Goal: Transaction & Acquisition: Download file/media

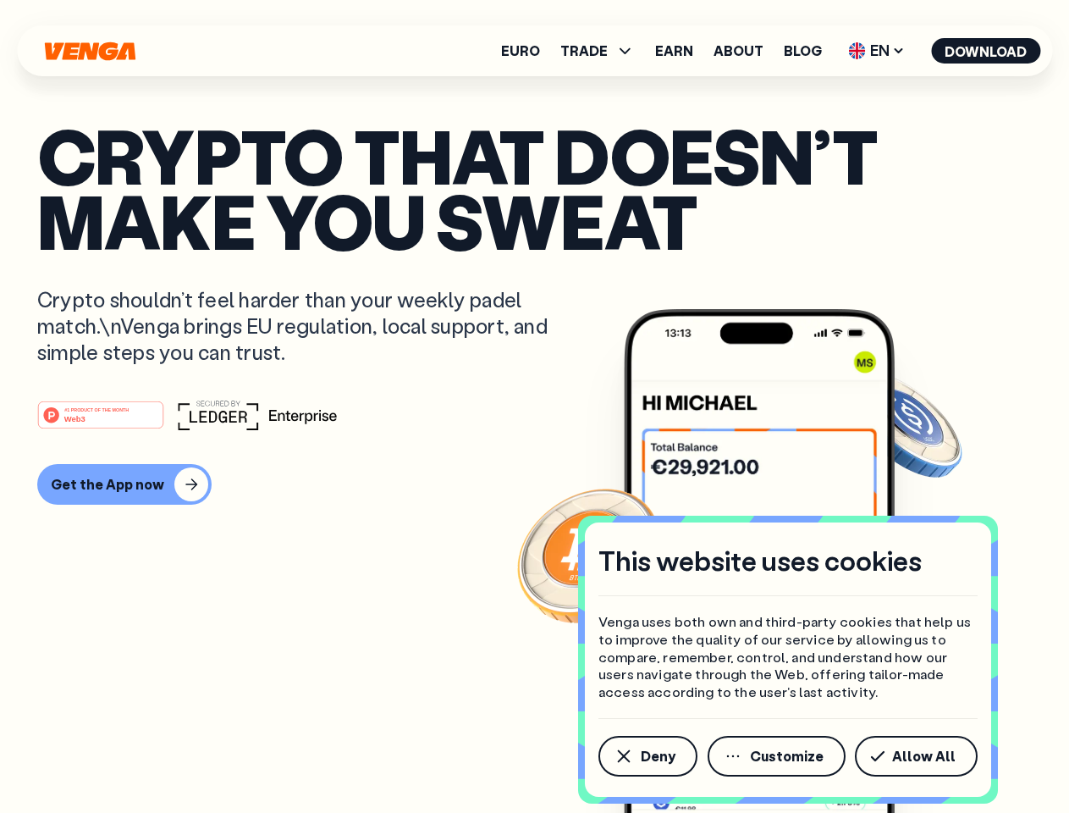
click at [534, 406] on div "#1 PRODUCT OF THE MONTH Web3" at bounding box center [534, 415] width 995 height 30
click at [647, 756] on span "Deny" at bounding box center [658, 756] width 35 height 14
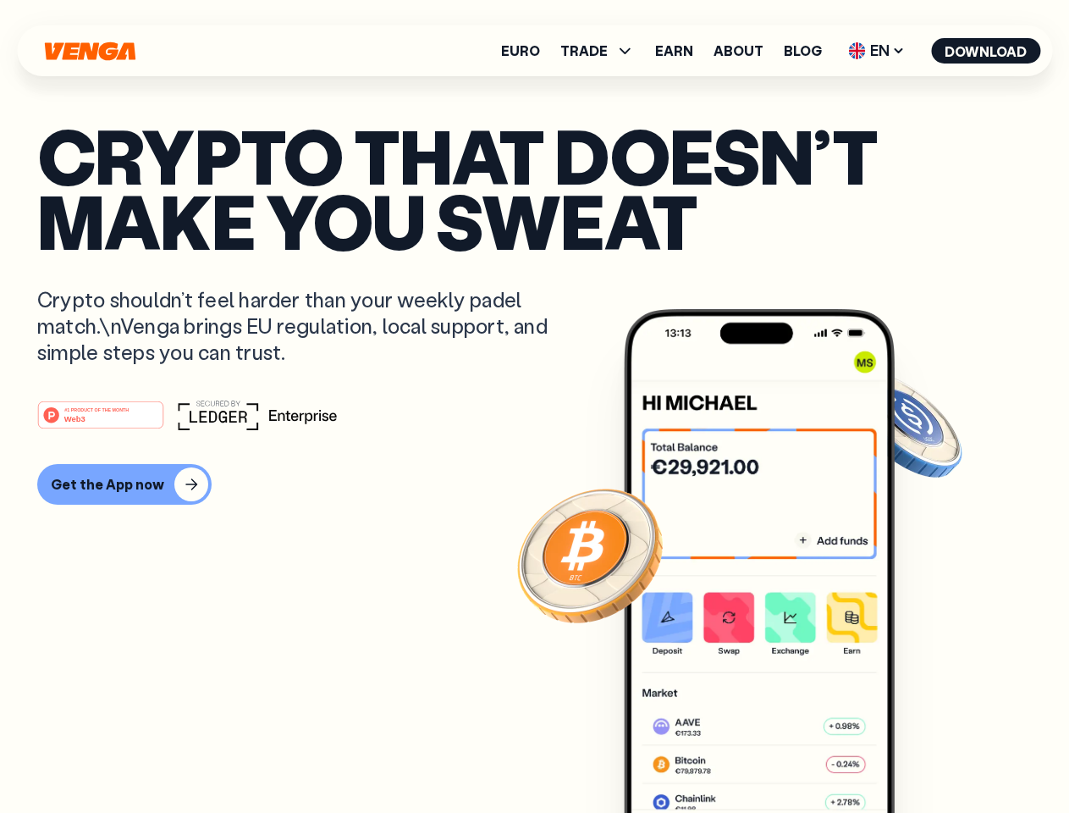
click at [778, 756] on img at bounding box center [759, 592] width 271 height 567
click at [919, 756] on article "Crypto that doesn’t make you sweat Crypto shouldn’t feel harder than your weekl…" at bounding box center [534, 440] width 995 height 635
click at [603, 51] on span "TRADE" at bounding box center [583, 51] width 47 height 14
click at [877, 51] on span "EN" at bounding box center [876, 50] width 69 height 27
click at [986, 51] on button "Download" at bounding box center [985, 50] width 109 height 25
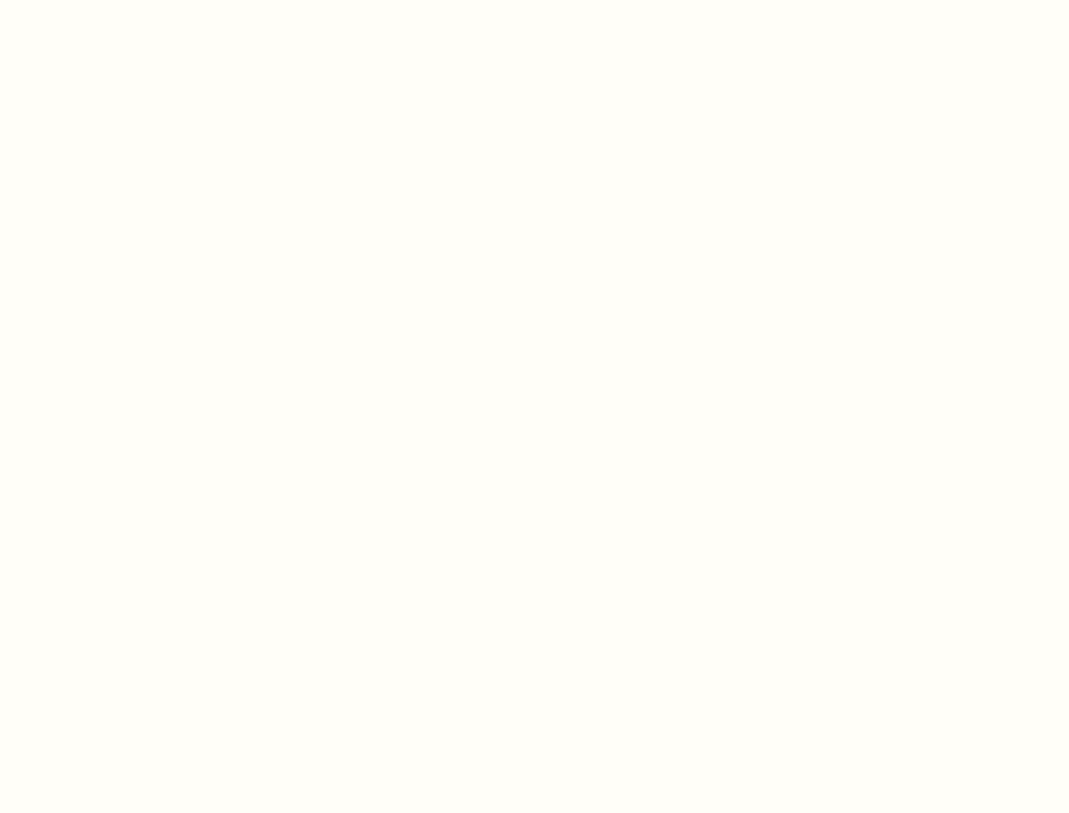
click at [122, 0] on html "This website uses cookies Venga uses both own and third-party cookies that help…" at bounding box center [534, 0] width 1069 height 0
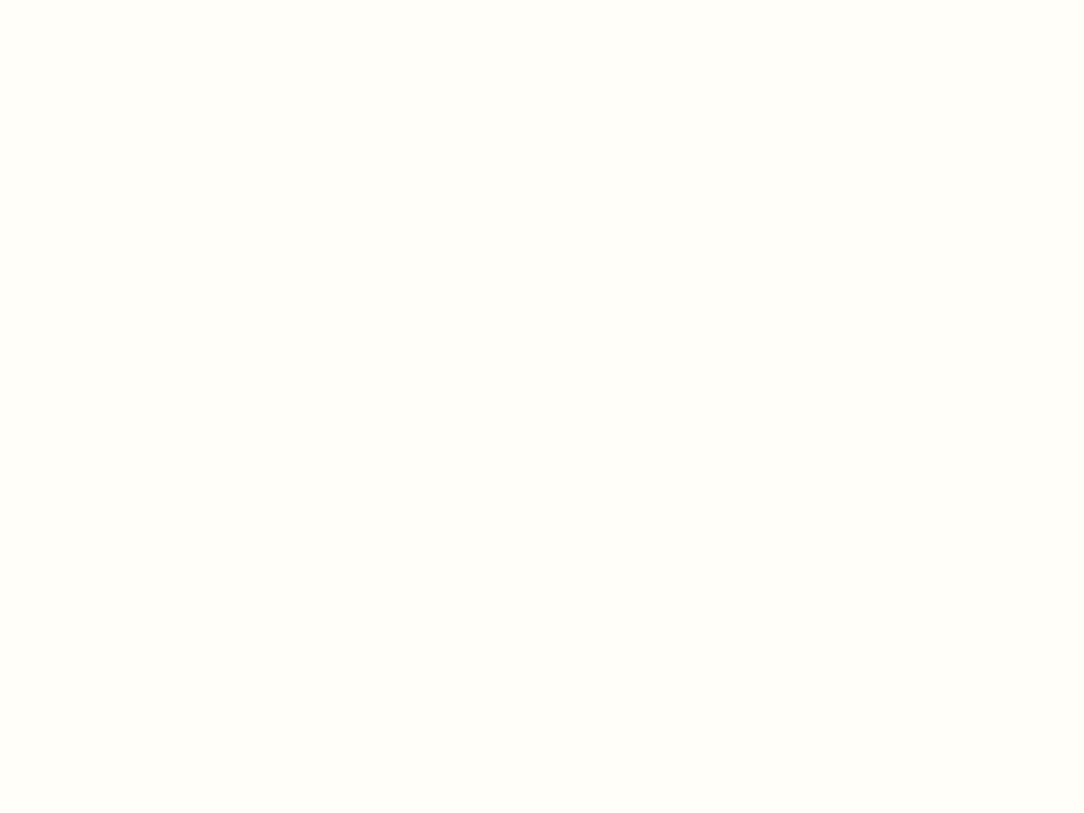
click at [103, 0] on html "This website uses cookies Venga uses both own and third-party cookies that help…" at bounding box center [542, 0] width 1084 height 0
